Goal: Information Seeking & Learning: Learn about a topic

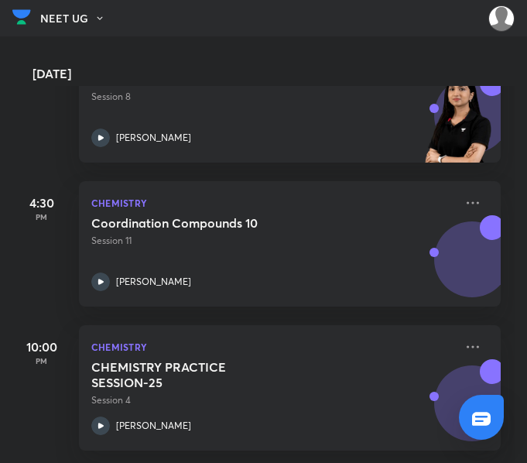
scroll to position [424, 0]
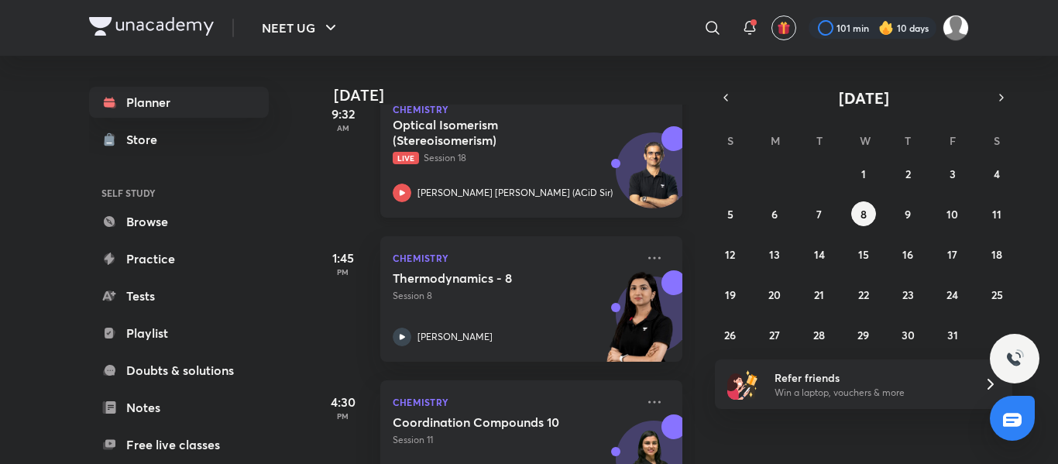
click at [557, 135] on h5 "Optical Isomerism (Stereoisomerism)" at bounding box center [489, 132] width 193 height 31
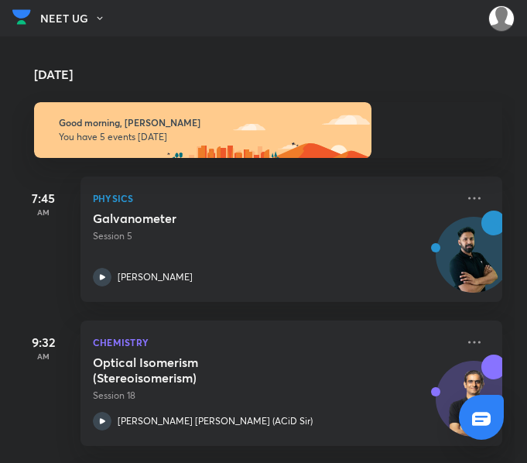
scroll to position [424, 0]
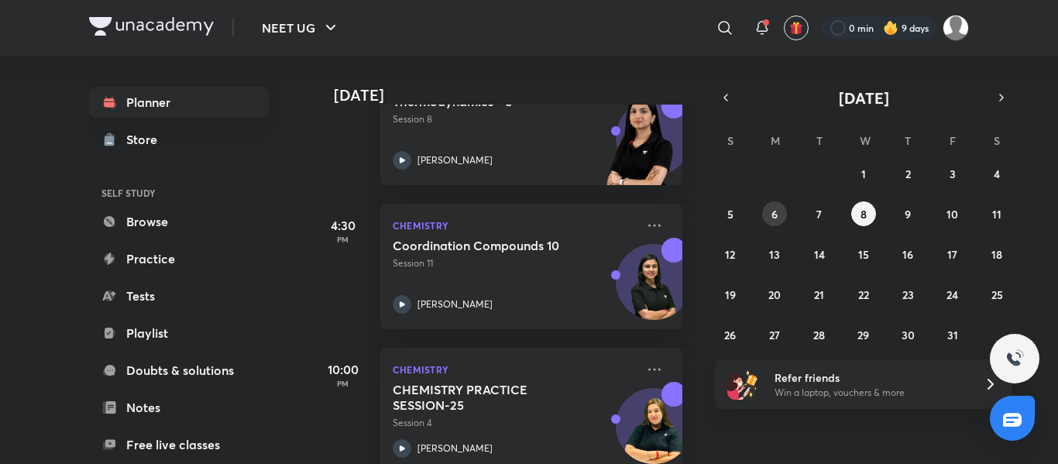
click at [526, 218] on abbr "6" at bounding box center [774, 214] width 6 height 15
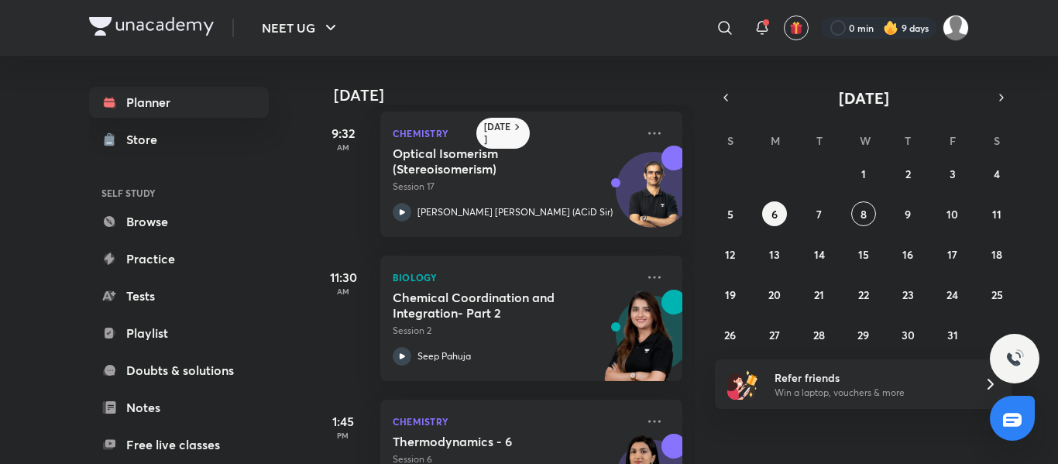
scroll to position [186, 0]
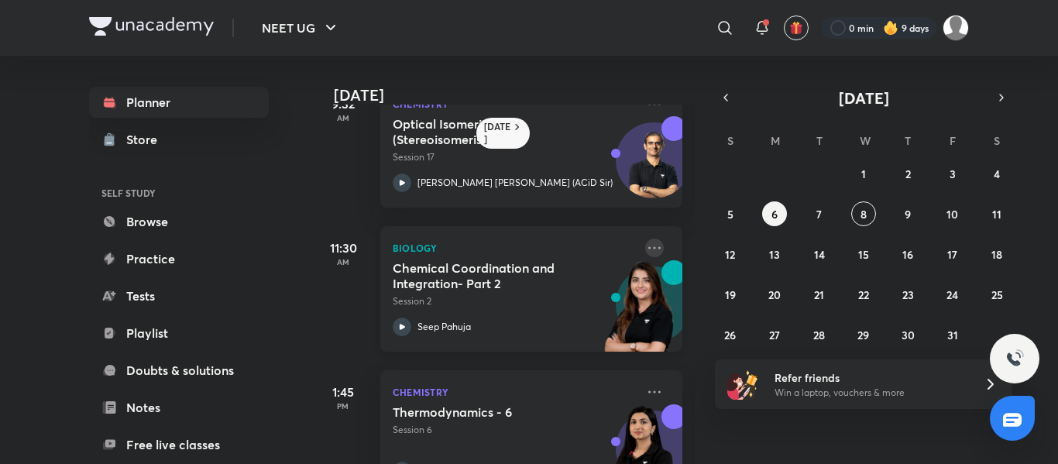
click at [526, 243] on icon at bounding box center [654, 247] width 19 height 19
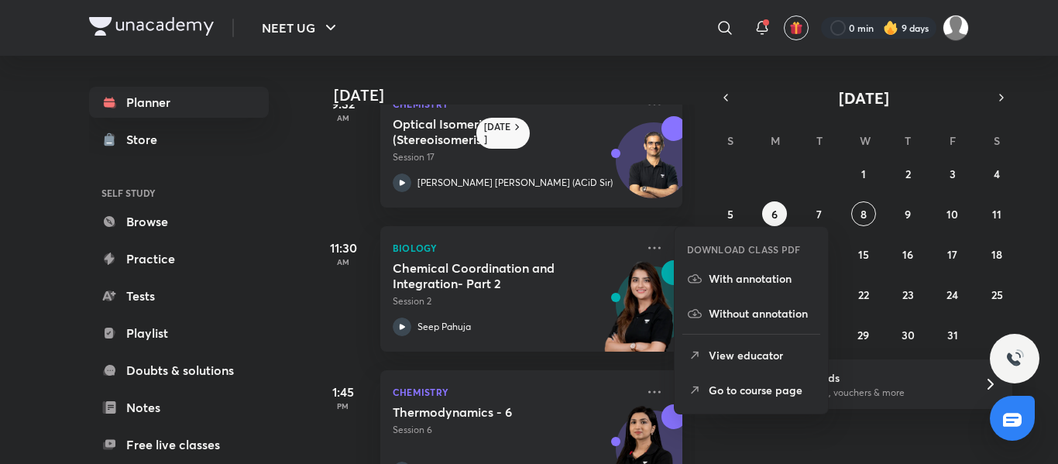
click at [526, 276] on p "With annotation" at bounding box center [761, 278] width 107 height 16
